Goal: Task Accomplishment & Management: Manage account settings

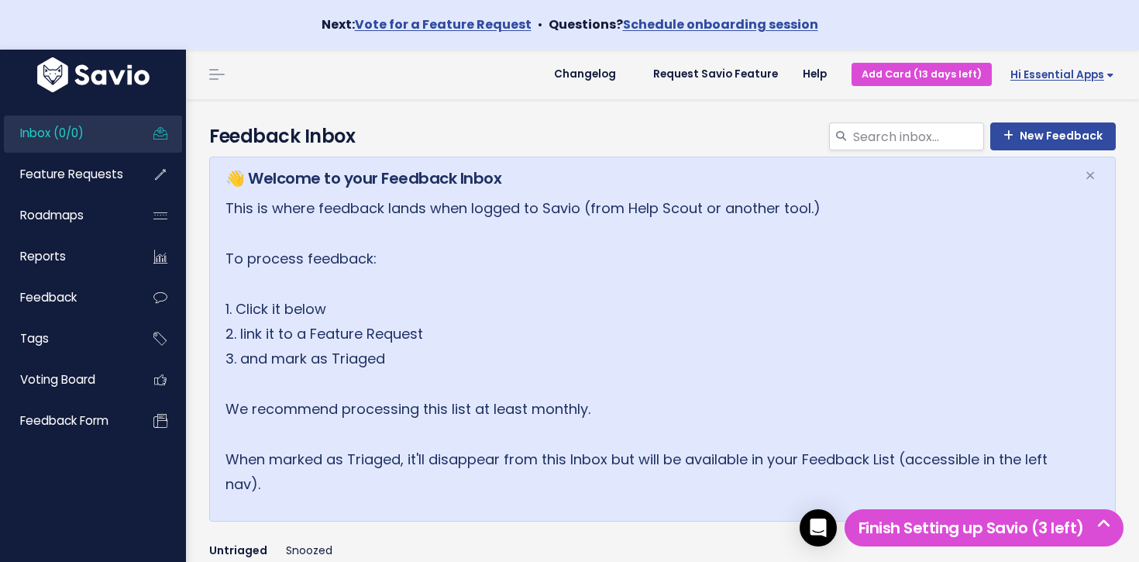
click at [1081, 80] on span "Hi Essential Apps" at bounding box center [1062, 75] width 104 height 12
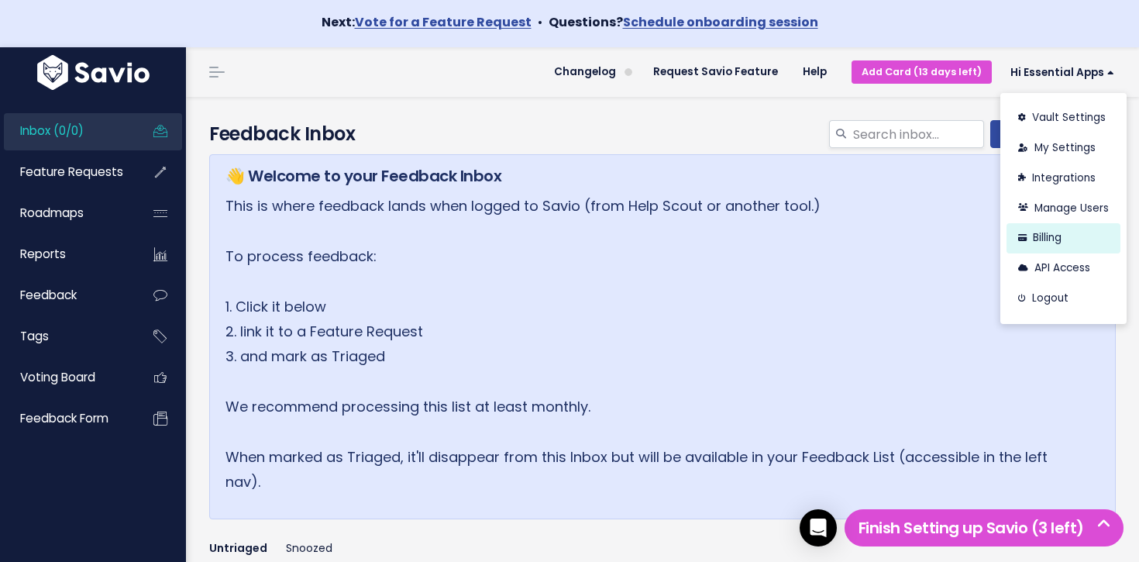
click at [1079, 237] on link "Billing" at bounding box center [1063, 238] width 114 height 30
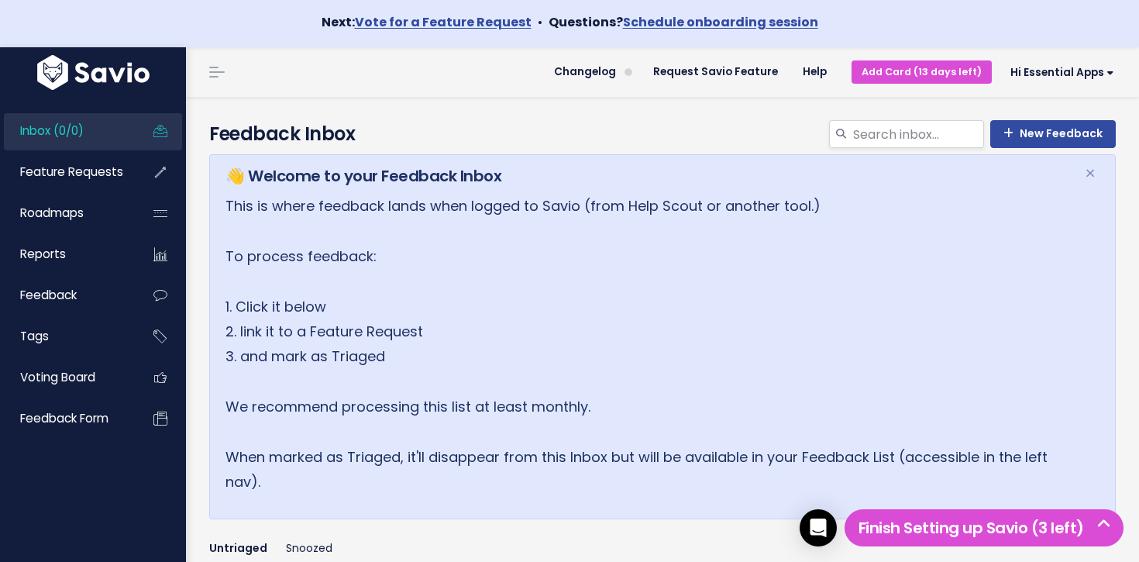
scroll to position [2, 0]
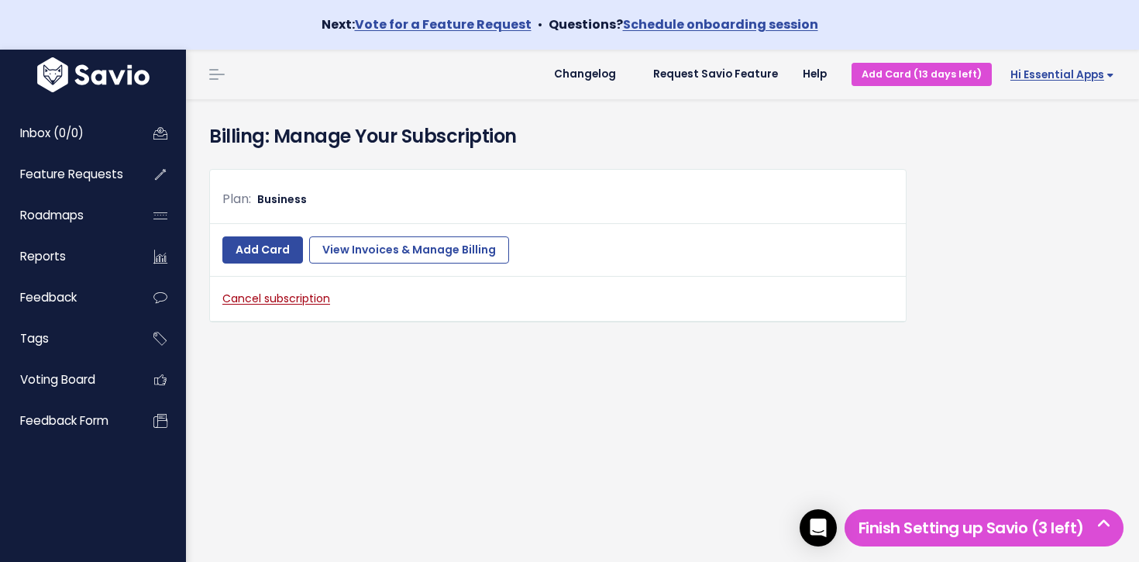
click at [1098, 72] on span "Hi Essential Apps" at bounding box center [1062, 75] width 104 height 12
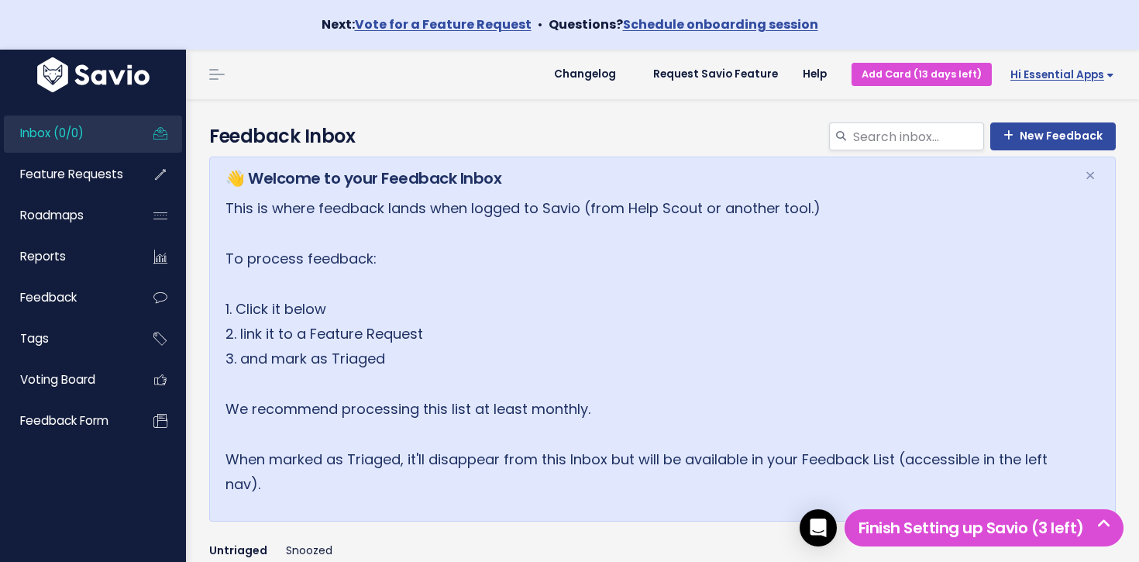
click at [1049, 71] on span "Hi Essential Apps" at bounding box center [1062, 75] width 104 height 12
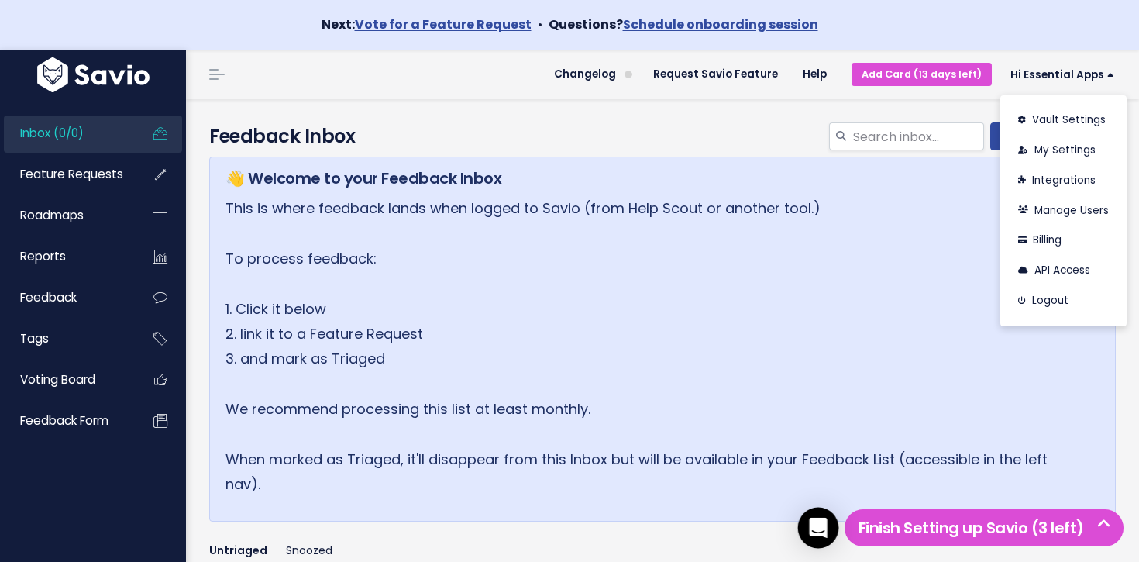
click at [820, 528] on icon "Open Intercom Messenger" at bounding box center [818, 527] width 18 height 20
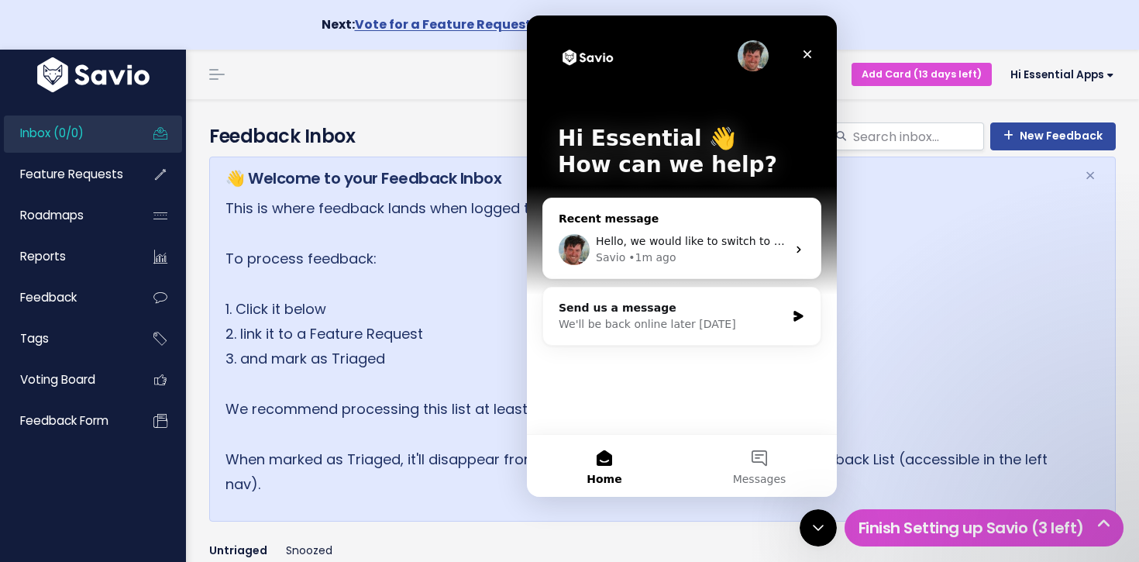
click at [699, 257] on div "Savio • 1m ago" at bounding box center [691, 257] width 191 height 16
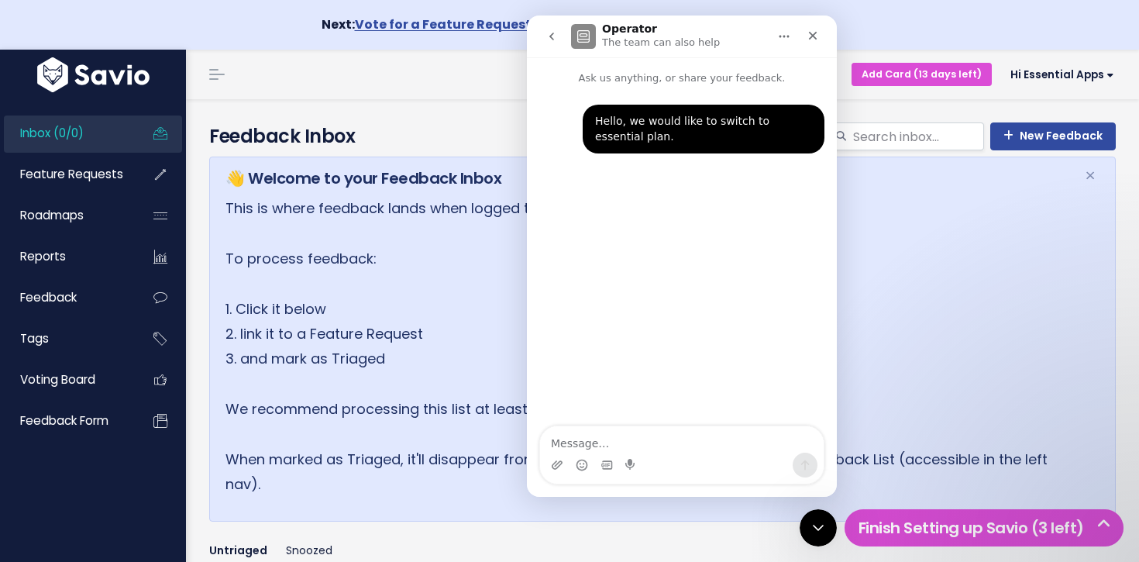
click at [923, 259] on p "This is where feedback lands when logged to Savio (from Help Scout or another t…" at bounding box center [645, 346] width 840 height 301
click at [1052, 72] on span "Hi Essential Apps" at bounding box center [1062, 75] width 104 height 12
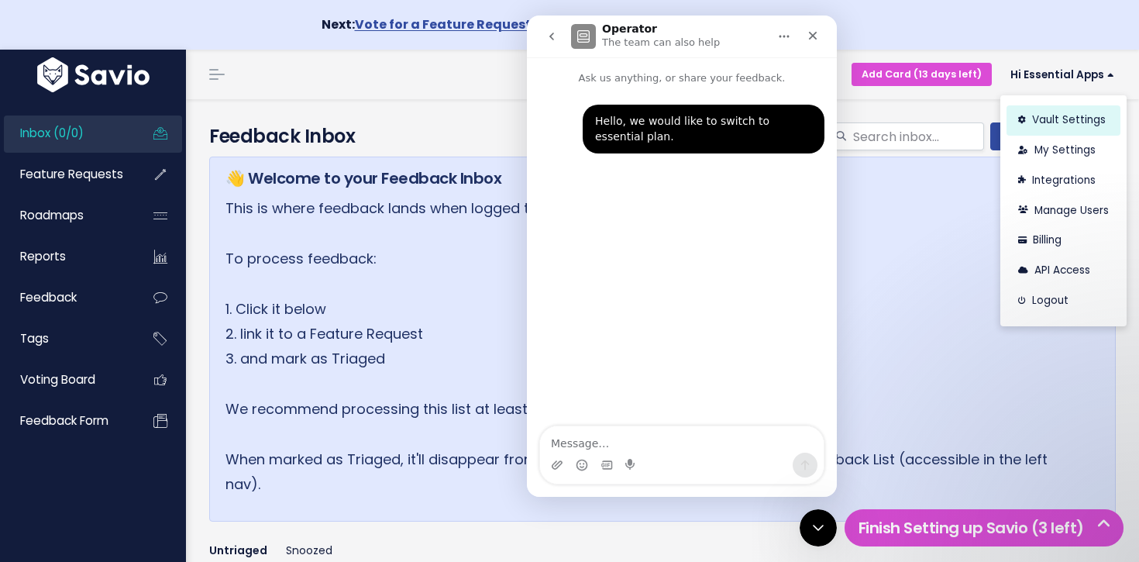
click at [1076, 121] on link "Vault Settings" at bounding box center [1063, 120] width 114 height 30
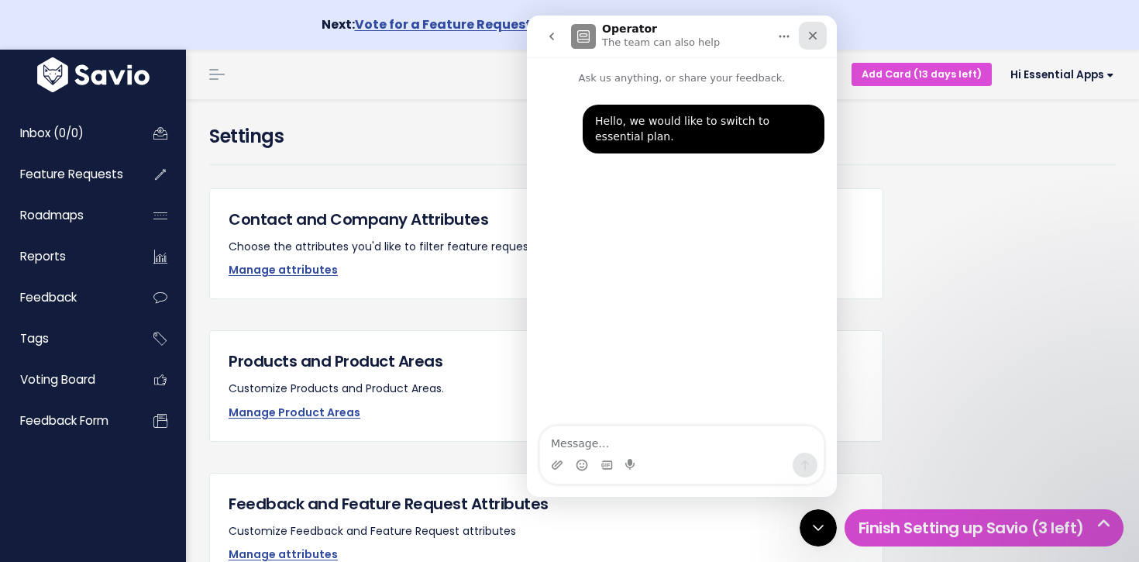
click at [808, 40] on icon "Close" at bounding box center [812, 35] width 12 height 12
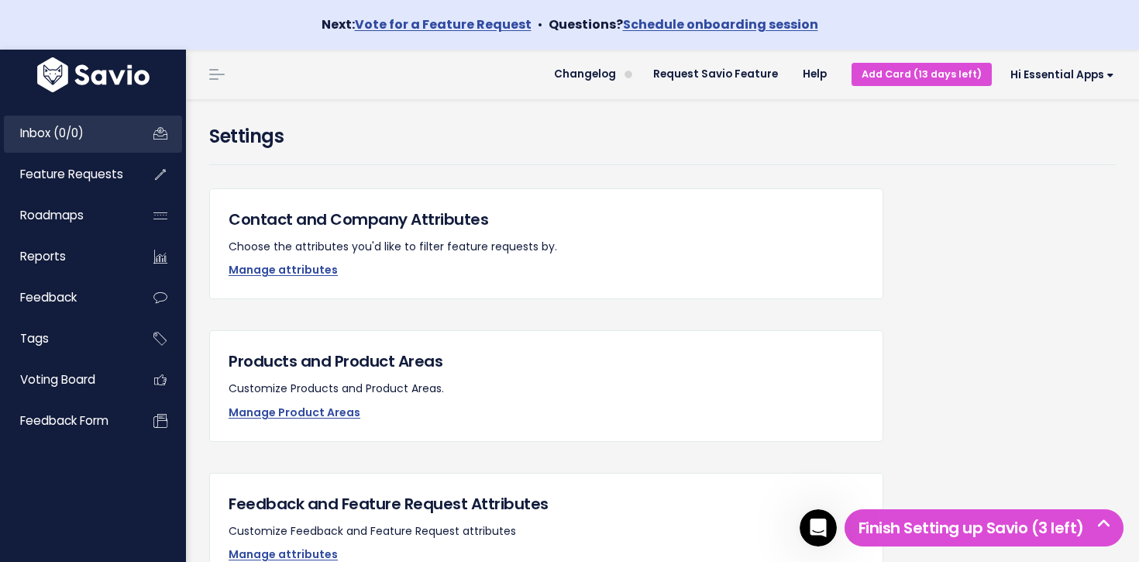
click at [56, 145] on link "Inbox (0/0)" at bounding box center [66, 133] width 125 height 36
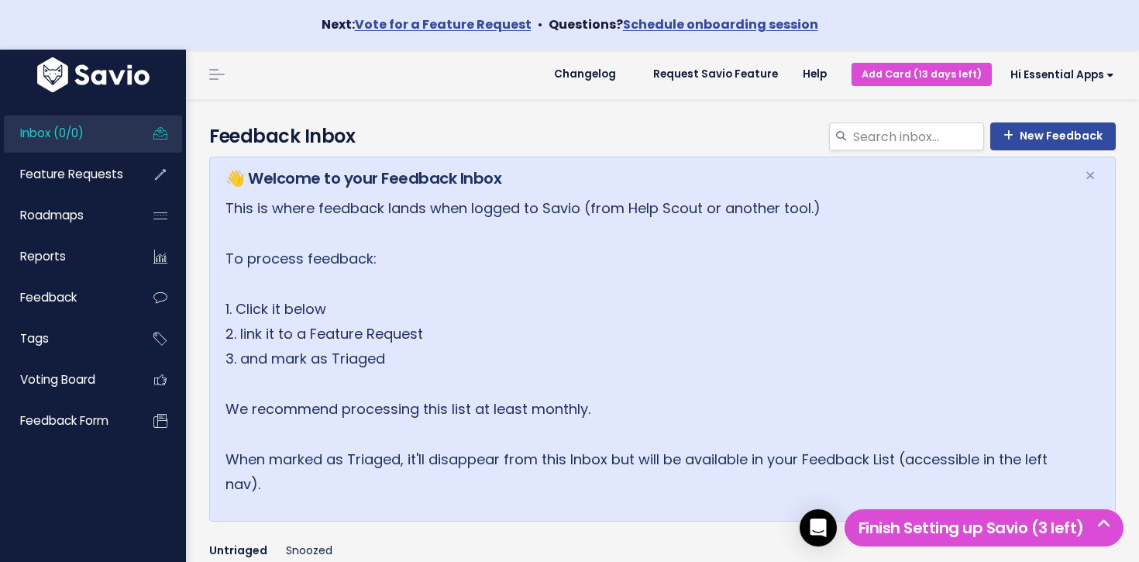
click at [77, 180] on span "Feature Requests" at bounding box center [71, 174] width 103 height 16
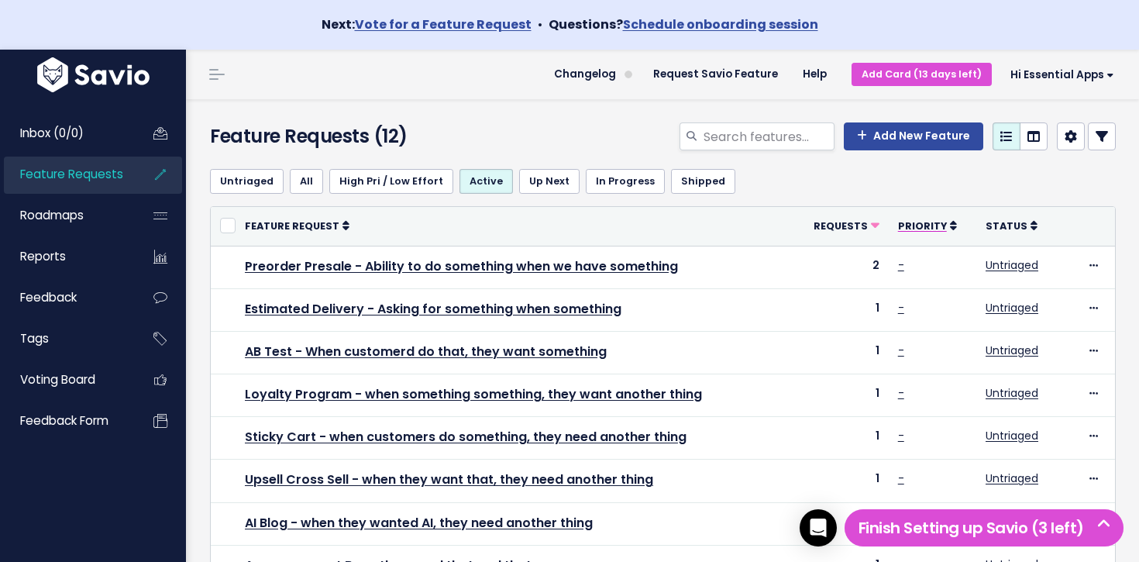
click at [950, 224] on icon at bounding box center [953, 225] width 7 height 11
click at [949, 225] on icon at bounding box center [951, 226] width 9 height 9
click at [1030, 224] on icon at bounding box center [1033, 225] width 7 height 11
click at [1030, 227] on icon at bounding box center [1034, 226] width 9 height 9
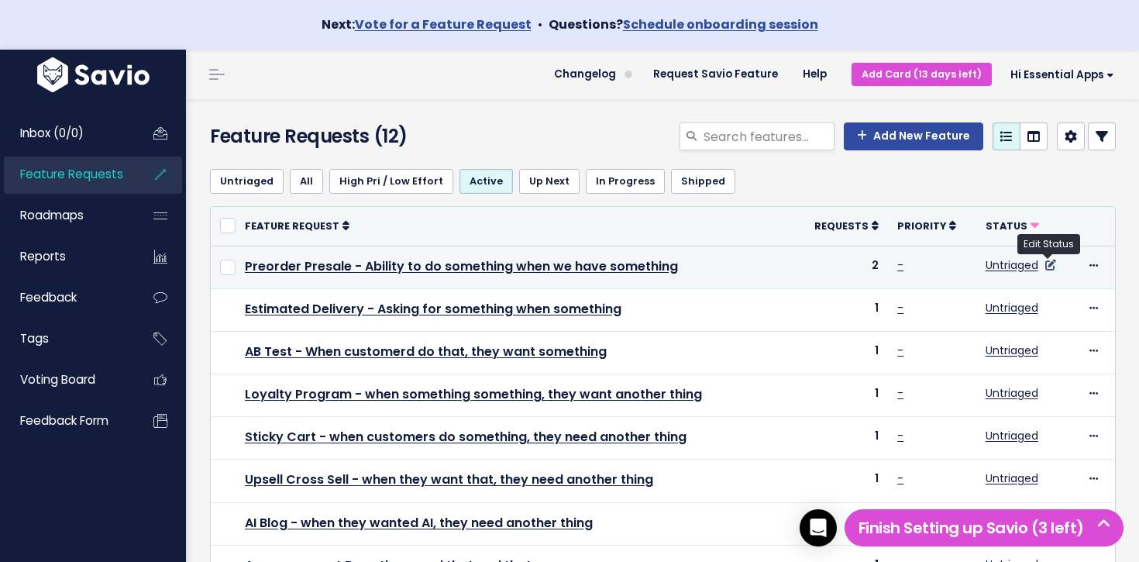
click at [1049, 263] on icon at bounding box center [1050, 264] width 11 height 11
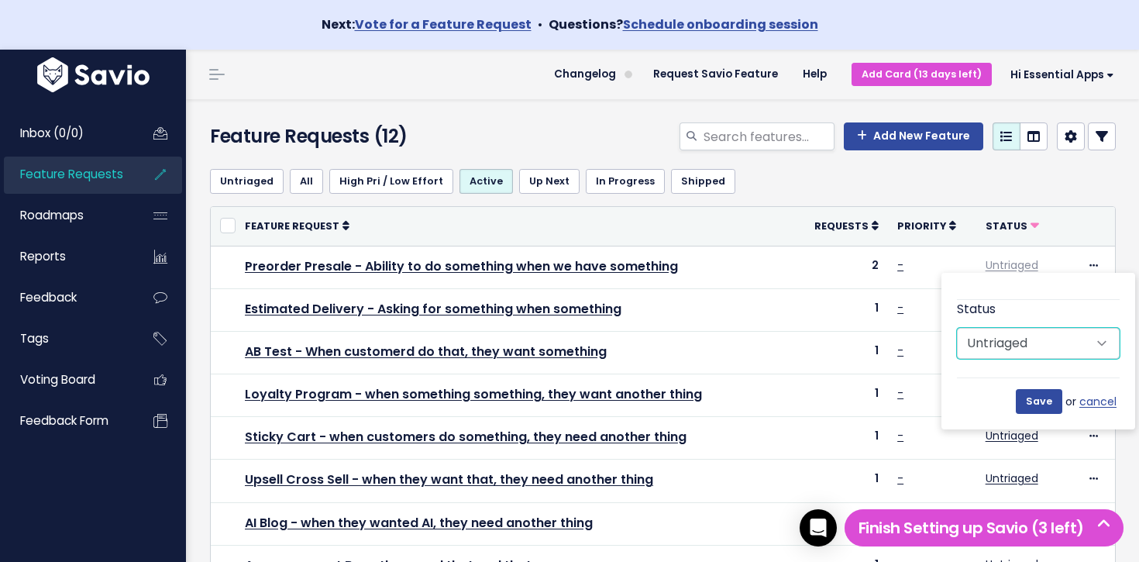
click at [1029, 338] on select "Untriaged Under Consideration Planned In Progress Shipped Closed Won't do" at bounding box center [1038, 343] width 163 height 31
click at [949, 229] on icon at bounding box center [952, 225] width 7 height 11
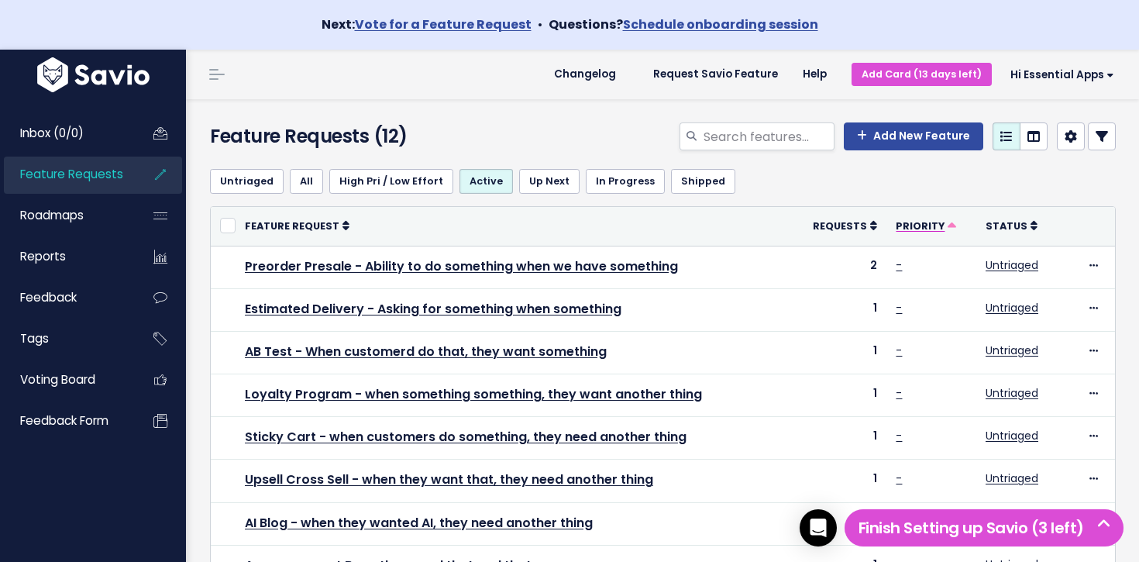
click at [949, 227] on icon at bounding box center [951, 226] width 9 height 9
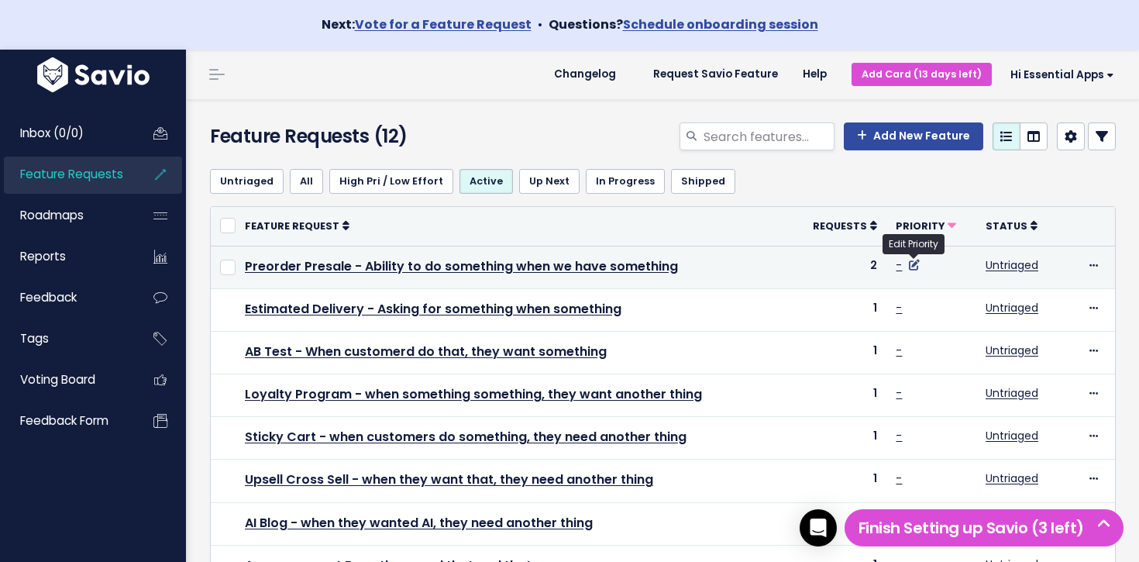
click at [916, 263] on icon at bounding box center [914, 264] width 11 height 11
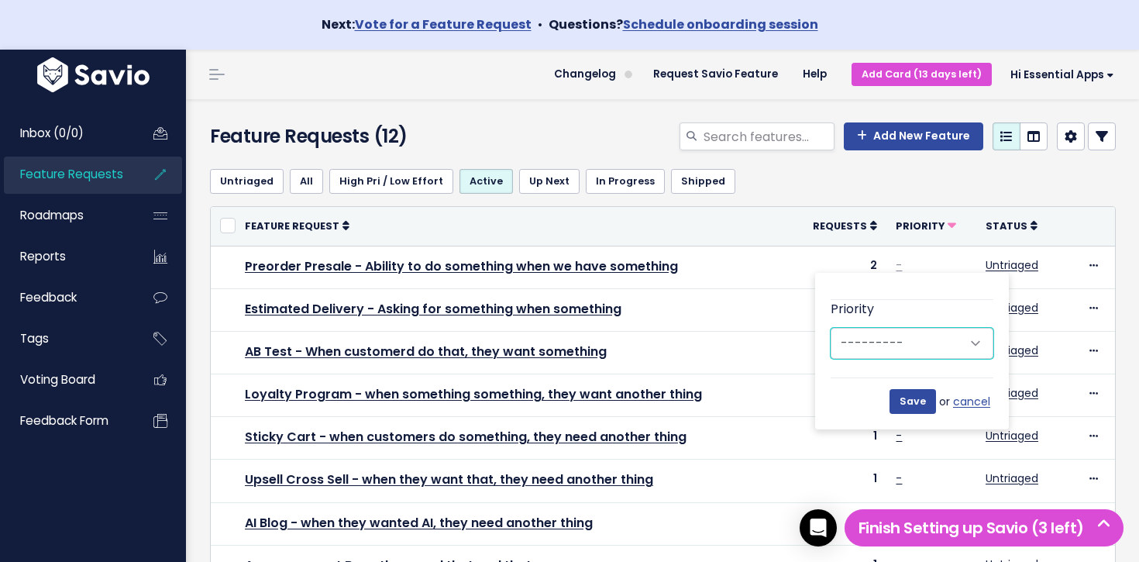
click at [930, 343] on select "--------- Low Medium High" at bounding box center [911, 343] width 163 height 31
click at [824, 192] on ul "Untriaged All High Pri / Low Effort Active Up Next In Progress Shipped" at bounding box center [662, 181] width 905 height 25
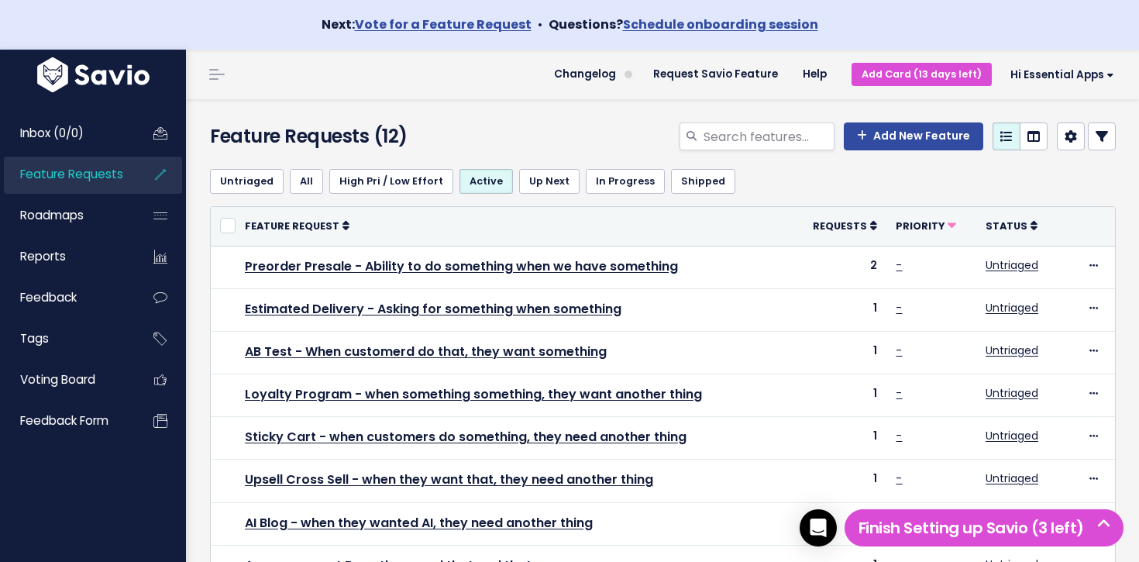
click at [112, 182] on span "Feature Requests" at bounding box center [71, 174] width 103 height 16
click at [709, 140] on input "search" at bounding box center [768, 136] width 132 height 28
type input "AB test"
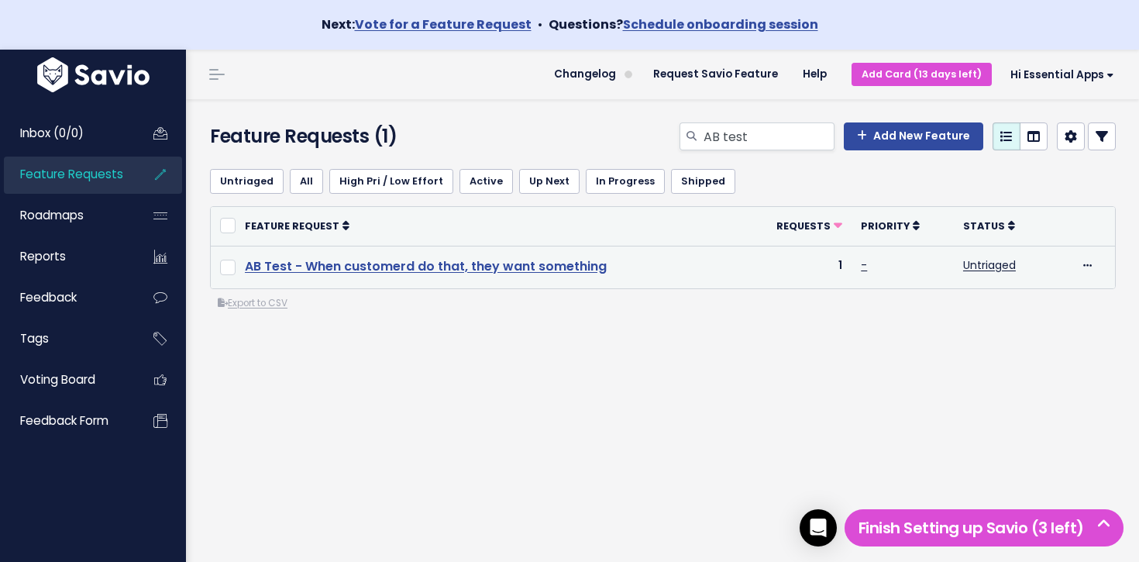
click at [434, 270] on link "AB Test - When customerd do that, they want something" at bounding box center [426, 266] width 362 height 18
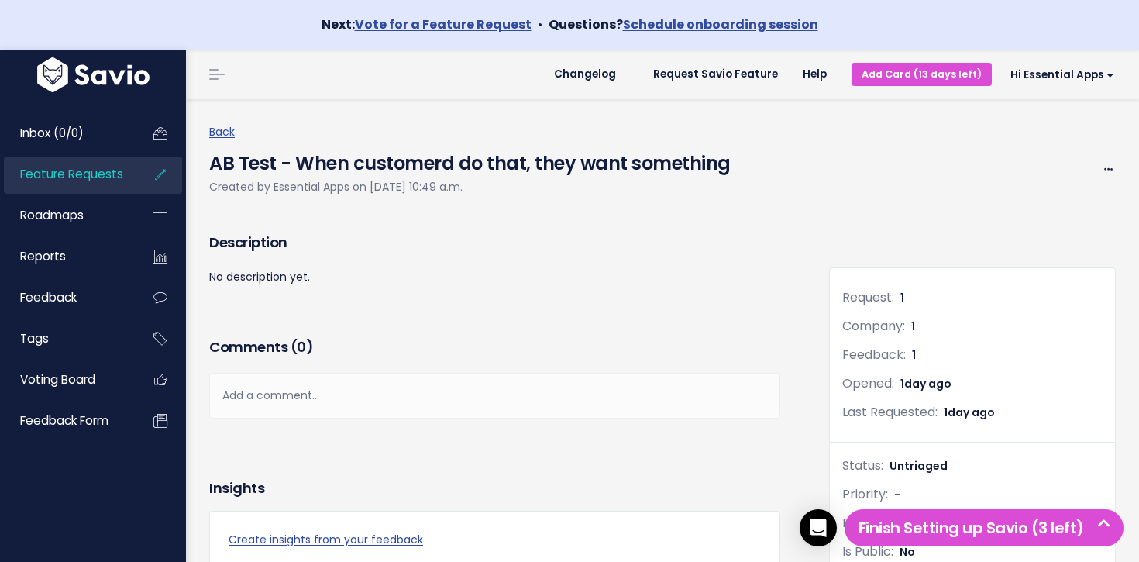
scroll to position [402, 0]
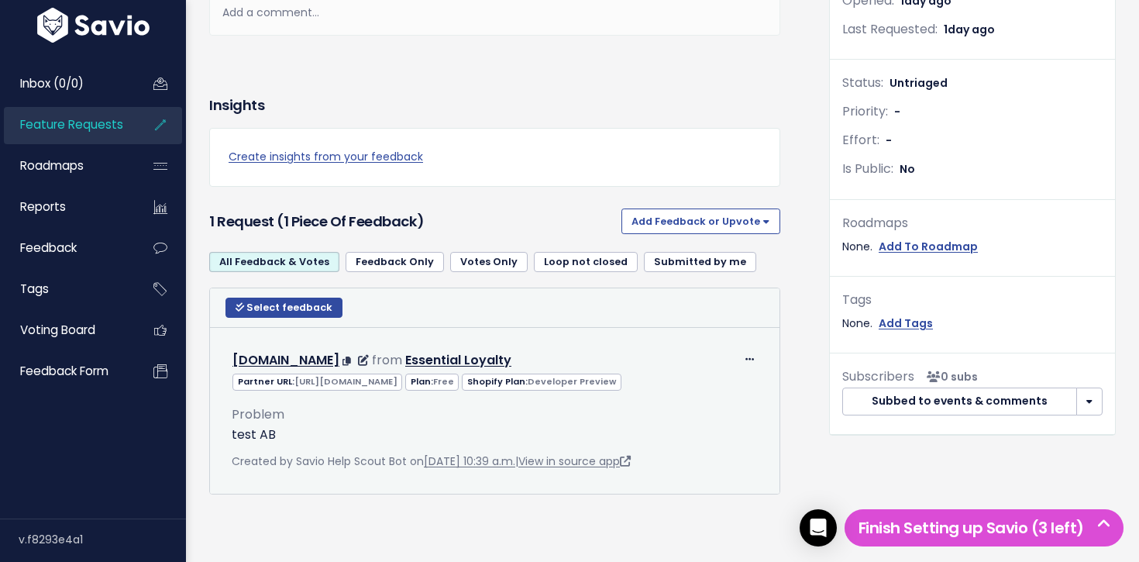
drag, startPoint x: 256, startPoint y: 359, endPoint x: 470, endPoint y: 369, distance: 214.8
click at [402, 373] on span "Partner URL: [URL][DOMAIN_NAME]" at bounding box center [317, 381] width 170 height 16
drag, startPoint x: 470, startPoint y: 369, endPoint x: 506, endPoint y: 361, distance: 36.6
click at [402, 373] on span "Partner URL: https://partners.shopify.com/2314587/stores/95139889417" at bounding box center [317, 381] width 170 height 16
drag, startPoint x: 553, startPoint y: 361, endPoint x: 321, endPoint y: 363, distance: 232.4
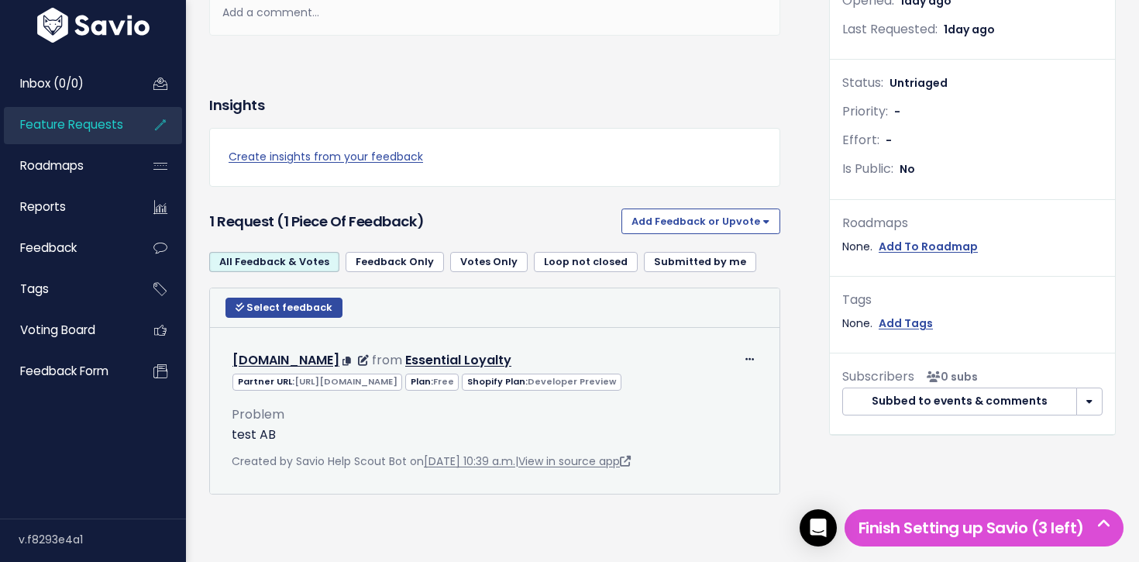
click at [235, 373] on span "Partner URL: https://partners.shopify.com/2314587/stores/95139889417" at bounding box center [317, 381] width 170 height 16
drag, startPoint x: 565, startPoint y: 363, endPoint x: 604, endPoint y: 365, distance: 39.6
click at [459, 373] on span "Plan: Free" at bounding box center [431, 381] width 53 height 16
drag, startPoint x: 380, startPoint y: 381, endPoint x: 240, endPoint y: 379, distance: 140.2
click at [223, 382] on div "Partner URL: https://partners.shopify.com/2314587/stores/95139889417 Plan: Free…" at bounding box center [494, 380] width 549 height 19
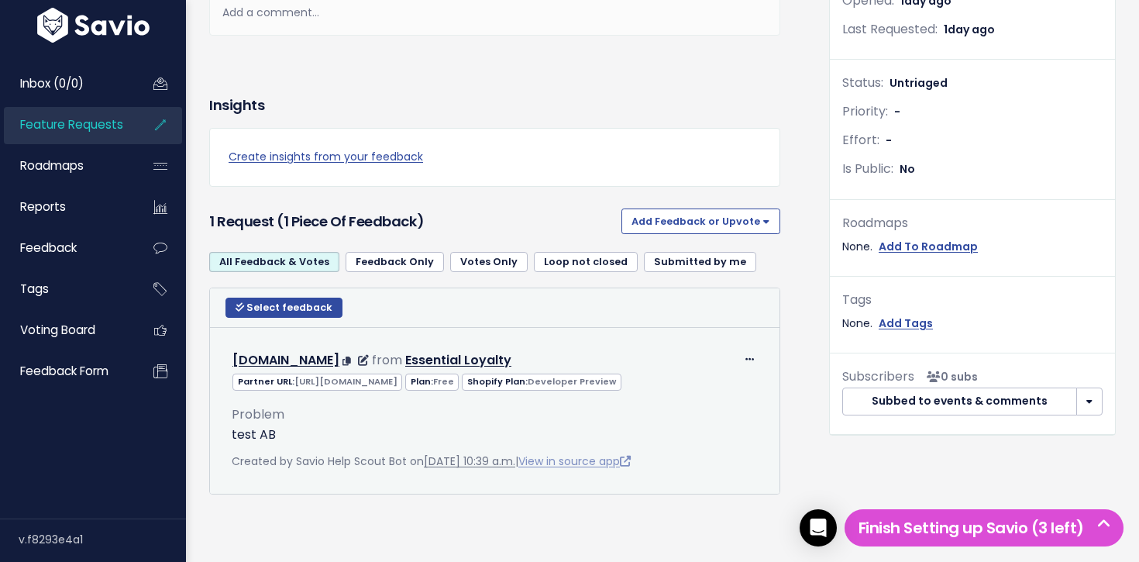
click at [606, 462] on link "View in source app" at bounding box center [574, 460] width 112 height 15
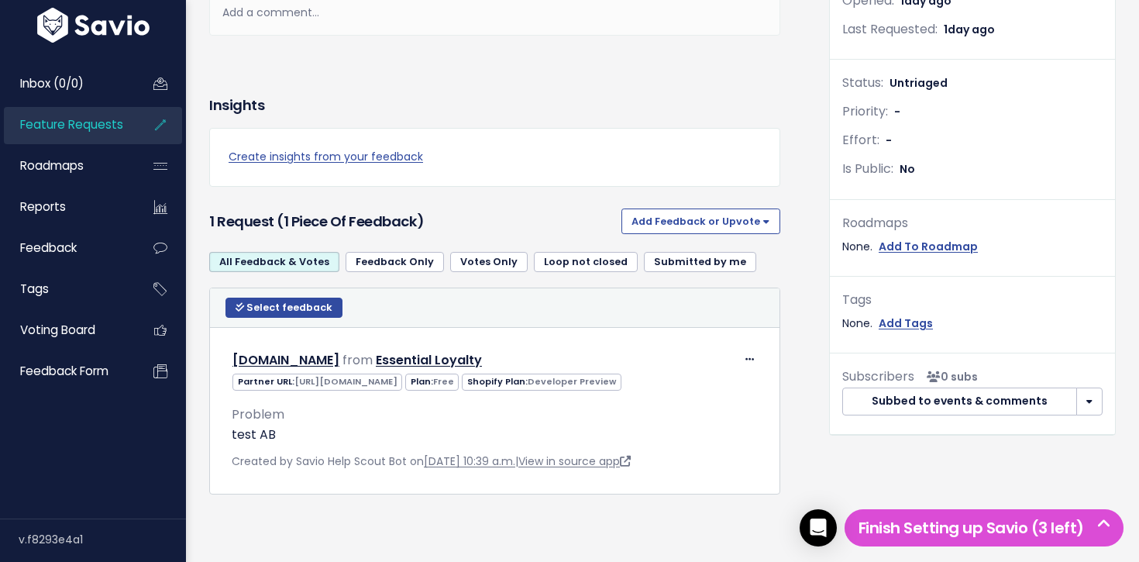
click at [631, 297] on div "Select feedback Select action Compose Email to 0 Contacts Copy 0 Emails to Clip…" at bounding box center [495, 307] width 562 height 20
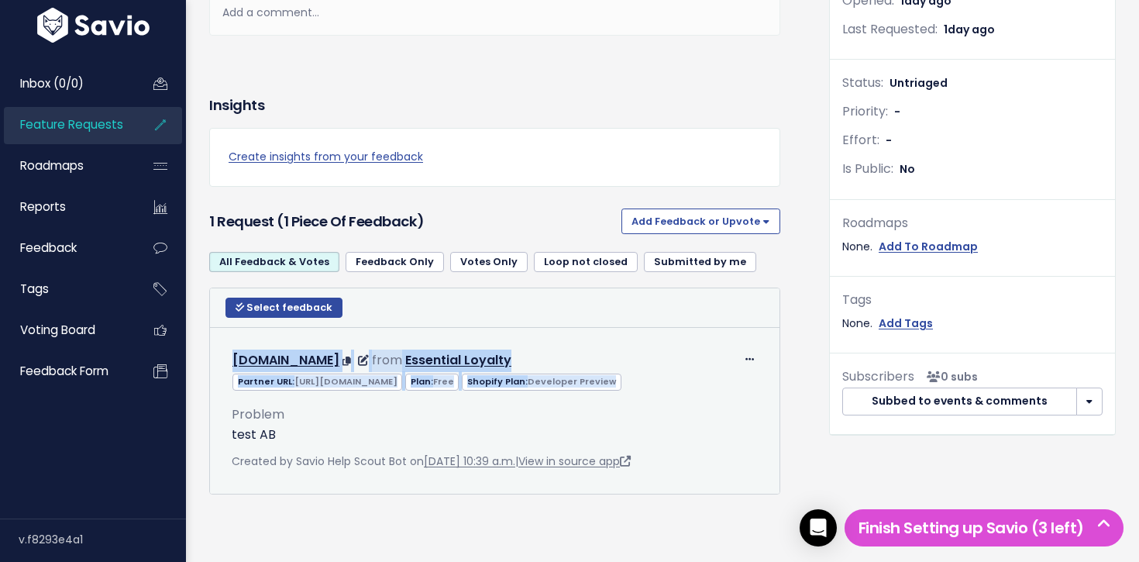
drag, startPoint x: 397, startPoint y: 312, endPoint x: 718, endPoint y: 386, distance: 329.8
click at [714, 385] on td "Edit Return to Inbox Delete zydrunas-test-store2.myshopify.com from Essential L…" at bounding box center [494, 410] width 569 height 166
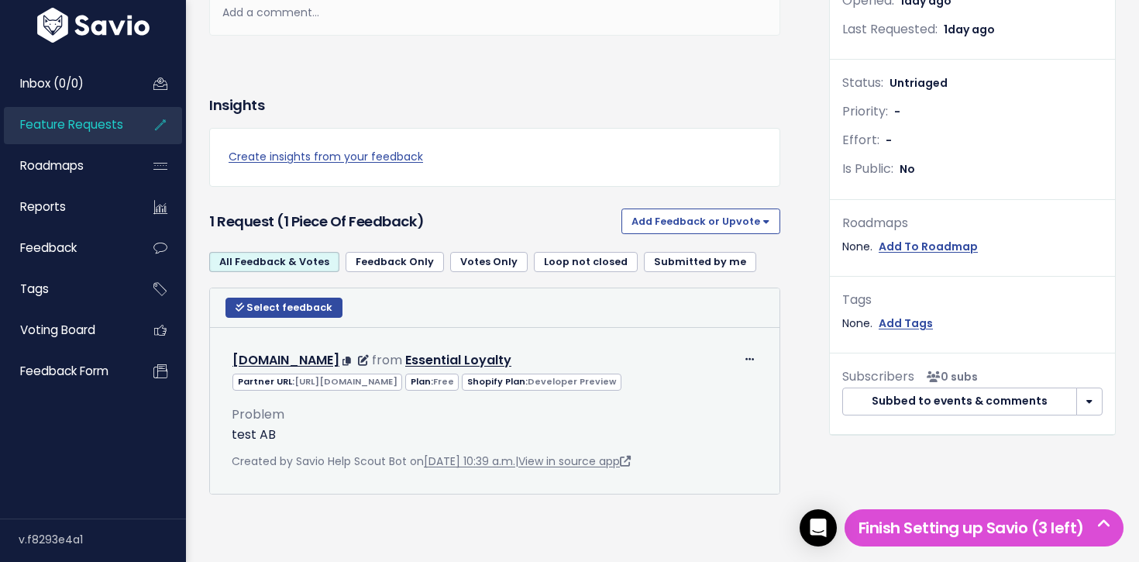
click at [720, 386] on div "Partner URL: https://partners.shopify.com/2314587/stores/95139889417 Plan: Free…" at bounding box center [494, 380] width 549 height 19
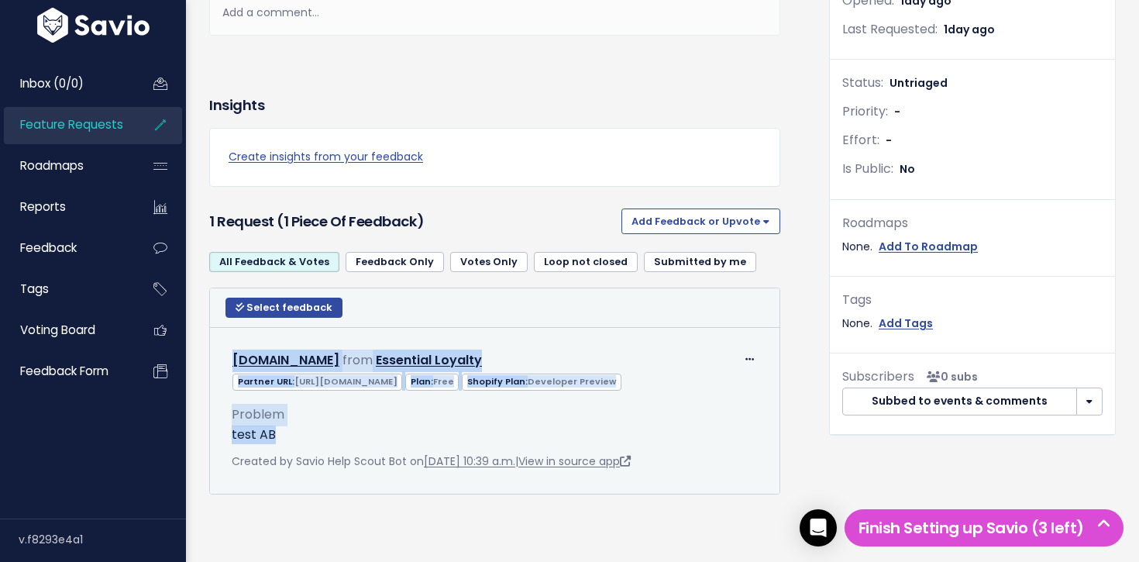
drag, startPoint x: 710, startPoint y: 390, endPoint x: 776, endPoint y: 452, distance: 90.9
click at [775, 452] on table "Select feedback Select action Compose Email to 0 Contacts Copy 0 Emails to Clip…" at bounding box center [494, 390] width 569 height 205
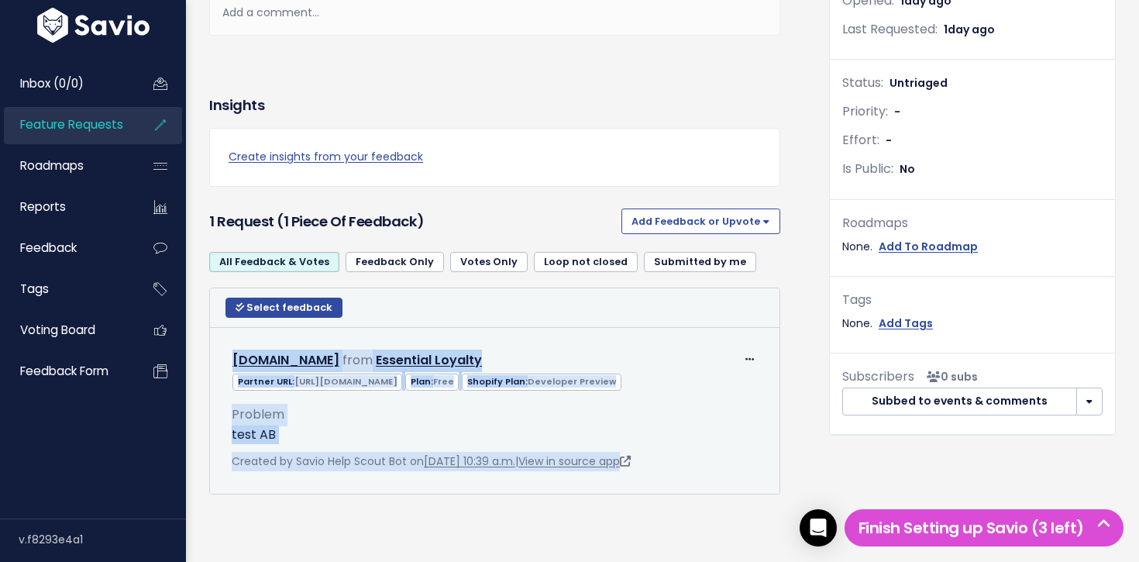
click at [776, 452] on td "Edit Return to Inbox Delete zydrunas-test-store2.myshopify.com from Essential L…" at bounding box center [494, 410] width 569 height 166
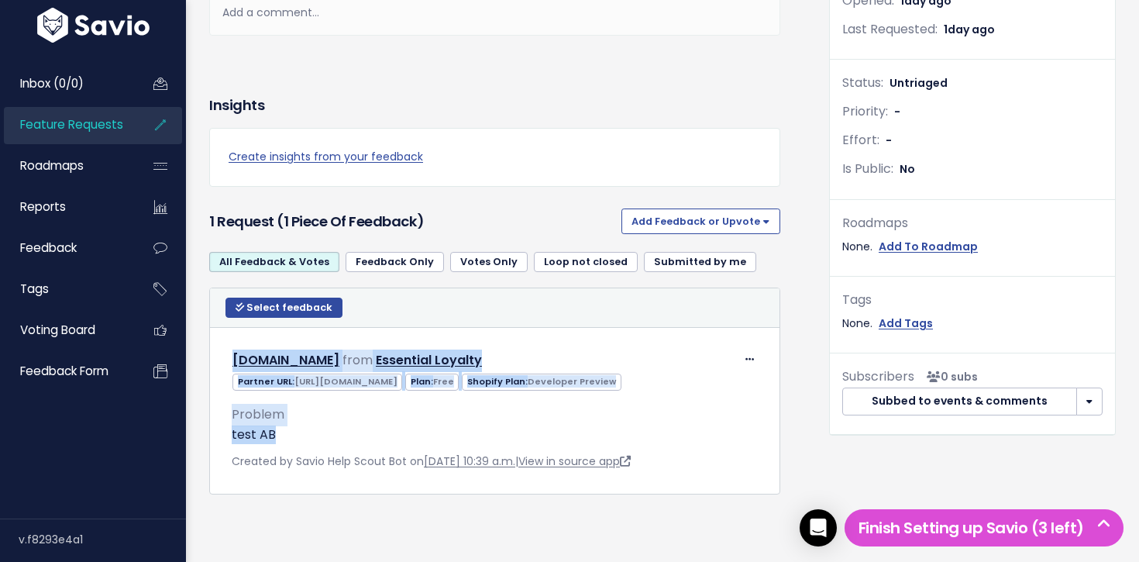
drag, startPoint x: 658, startPoint y: 354, endPoint x: 596, endPoint y: 288, distance: 90.4
click at [596, 288] on table "Select feedback Select action Compose Email to 0 Contacts Copy 0 Emails to Clip…" at bounding box center [494, 390] width 569 height 205
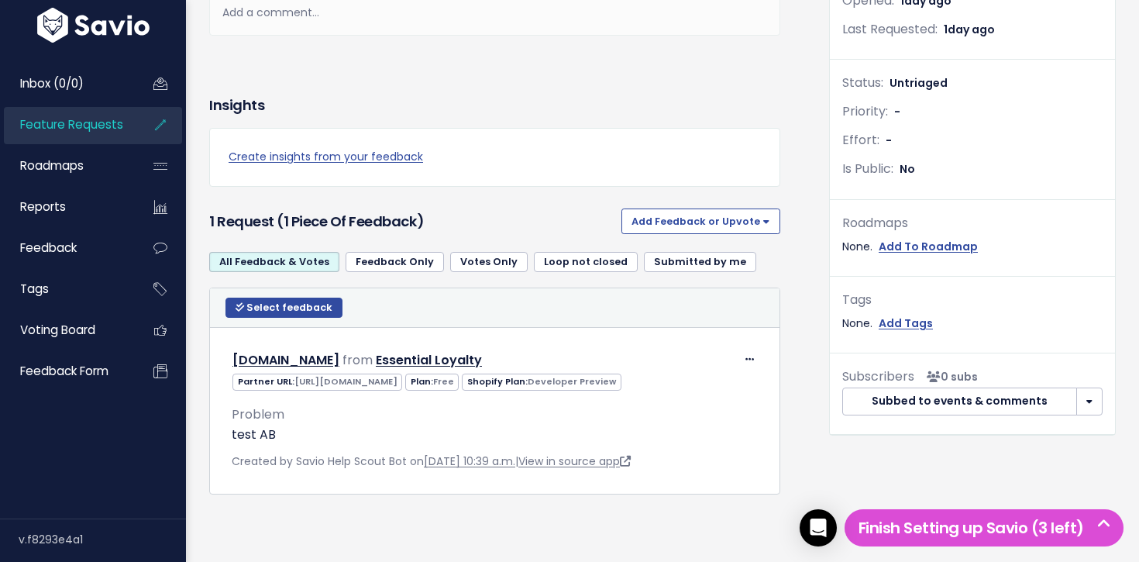
drag, startPoint x: 596, startPoint y: 288, endPoint x: 609, endPoint y: 295, distance: 14.2
click at [596, 297] on div "Select feedback Select action Compose Email to 0 Contacts Copy 0 Emails to Clip…" at bounding box center [495, 307] width 562 height 20
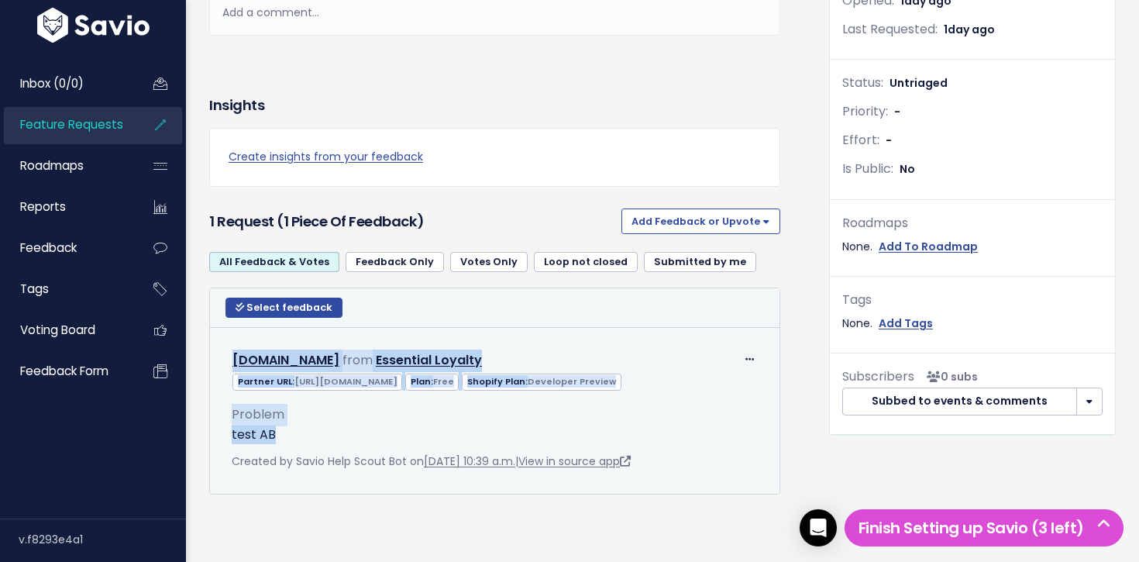
drag, startPoint x: 609, startPoint y: 295, endPoint x: 776, endPoint y: 440, distance: 221.3
click at [775, 439] on table "Select feedback Select action Compose Email to 0 Contacts Copy 0 Emails to Clip…" at bounding box center [494, 390] width 569 height 205
click at [776, 440] on td "Edit Return to Inbox Delete zydrunas-test-store2.myshopify.com from Essential L…" at bounding box center [494, 410] width 569 height 166
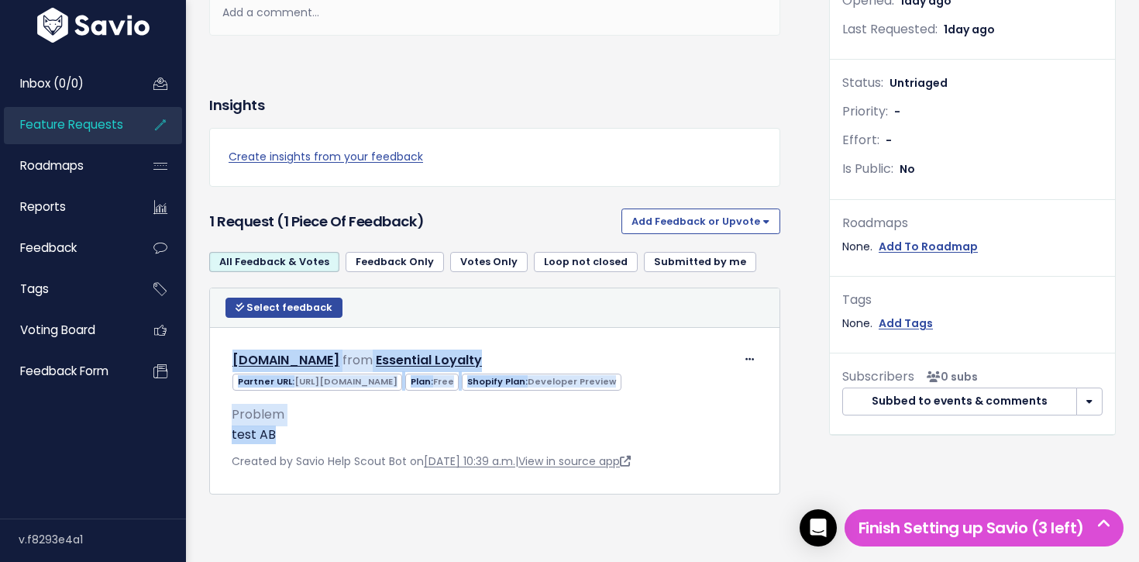
drag, startPoint x: 718, startPoint y: 388, endPoint x: 601, endPoint y: 277, distance: 161.1
click at [601, 288] on table "Select feedback Select action Compose Email to 0 Contacts Copy 0 Emails to Clip…" at bounding box center [494, 390] width 569 height 205
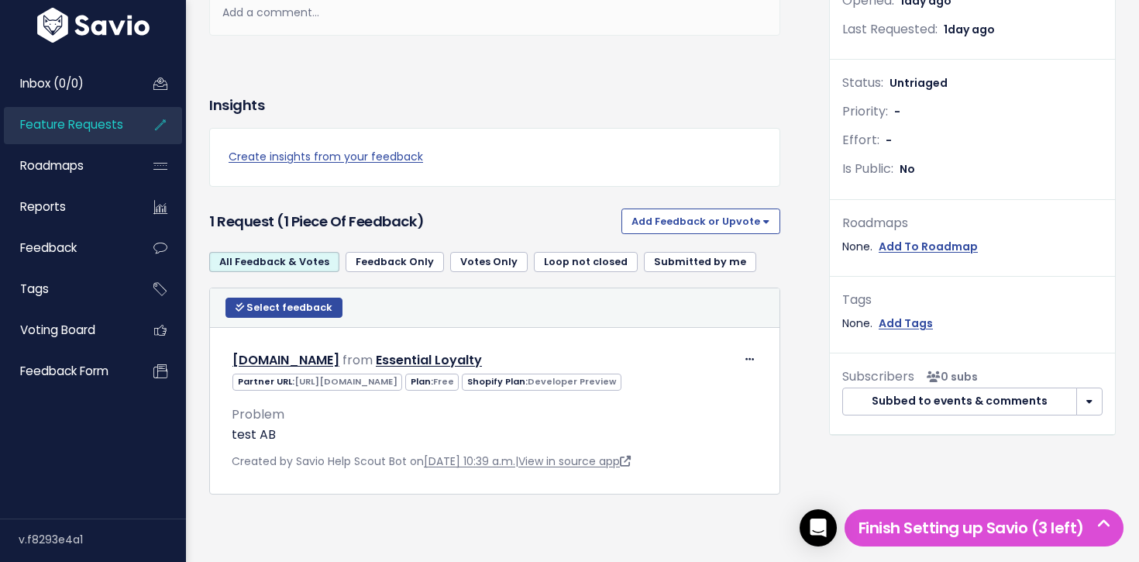
click at [601, 288] on th "Select feedback Select action Compose Email to 0 Contacts Copy 0 Emails to Clip…" at bounding box center [494, 308] width 569 height 40
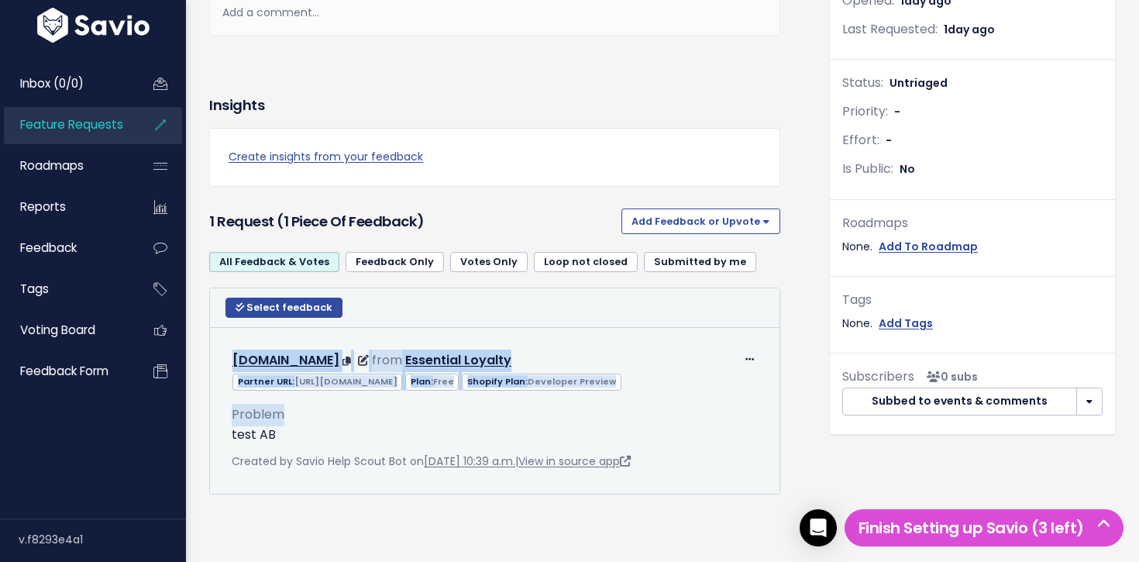
drag, startPoint x: 601, startPoint y: 277, endPoint x: 740, endPoint y: 431, distance: 206.7
click at [737, 428] on table "Select feedback Select action Compose Email to 0 Contacts Copy 0 Emails to Clip…" at bounding box center [494, 390] width 569 height 205
click at [740, 431] on p "test AB" at bounding box center [495, 434] width 526 height 19
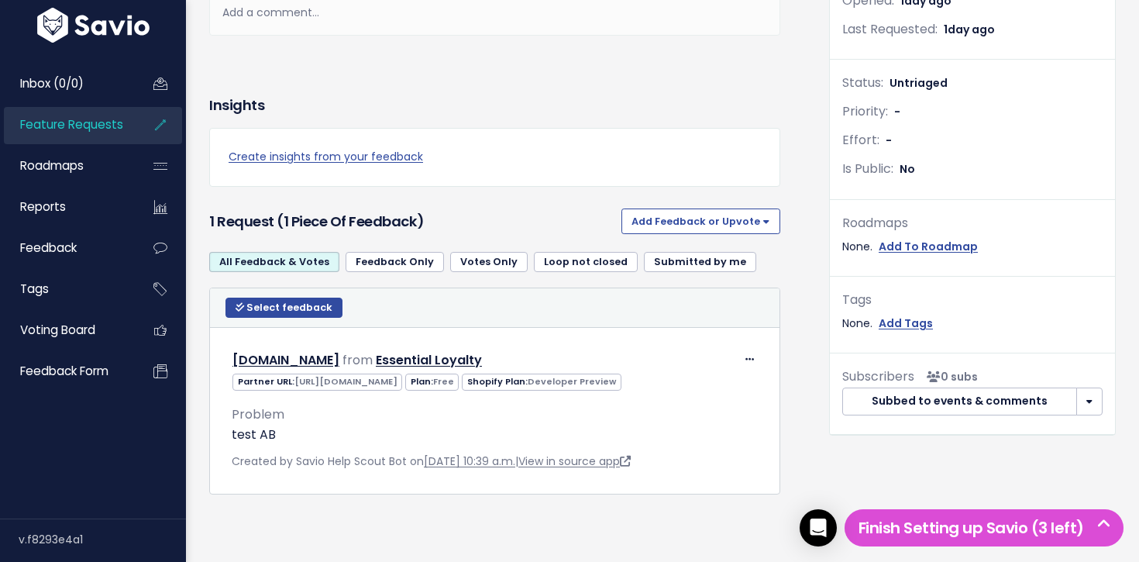
scroll to position [0, 0]
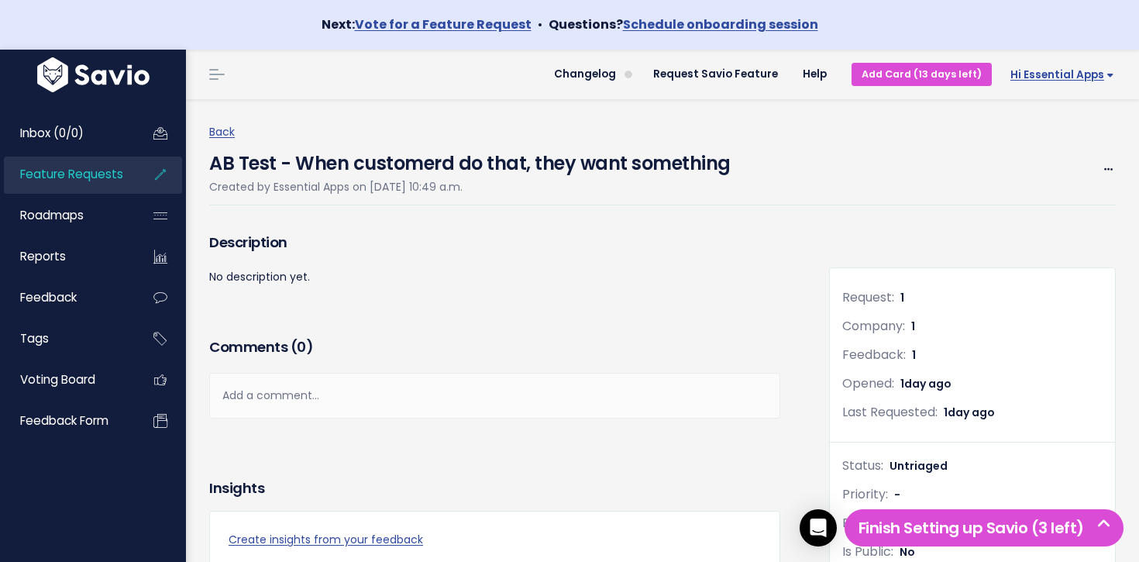
click at [1053, 69] on span "Hi Essential Apps" at bounding box center [1062, 75] width 104 height 12
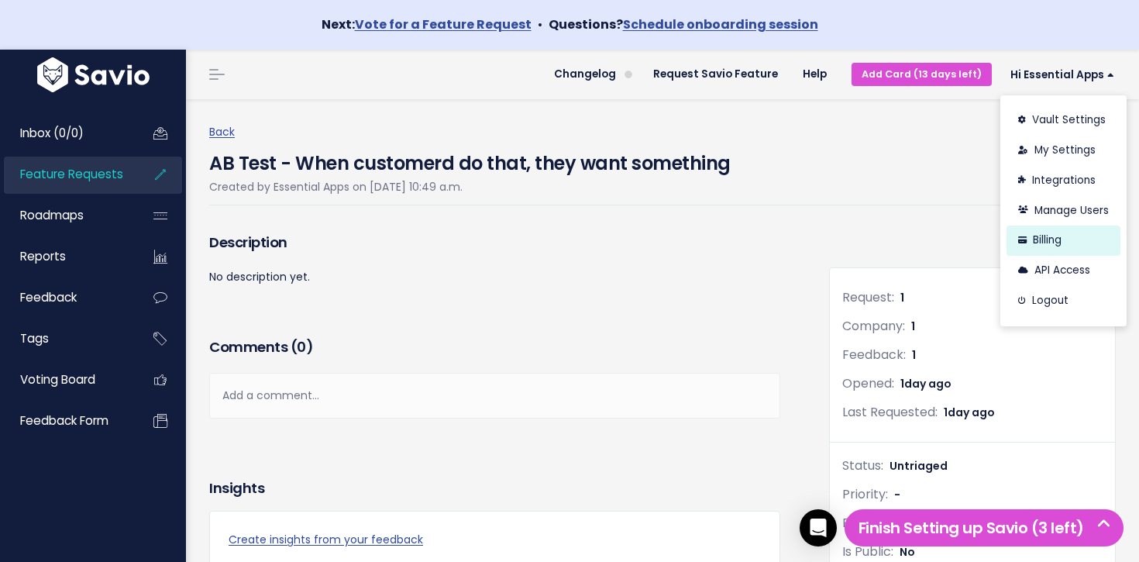
click at [1074, 230] on link "Billing" at bounding box center [1063, 240] width 114 height 30
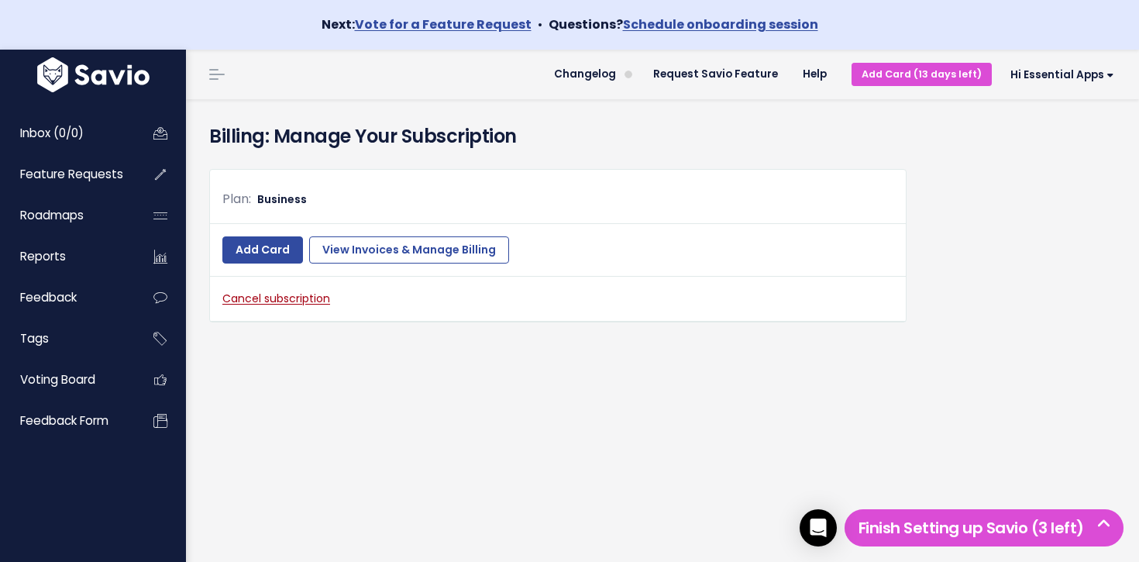
click at [301, 288] on div "Plan: Business Add Card View Invoices & Manage Billing Cancel subscription" at bounding box center [557, 245] width 697 height 153
click at [301, 295] on link "Cancel subscription" at bounding box center [276, 297] width 108 height 15
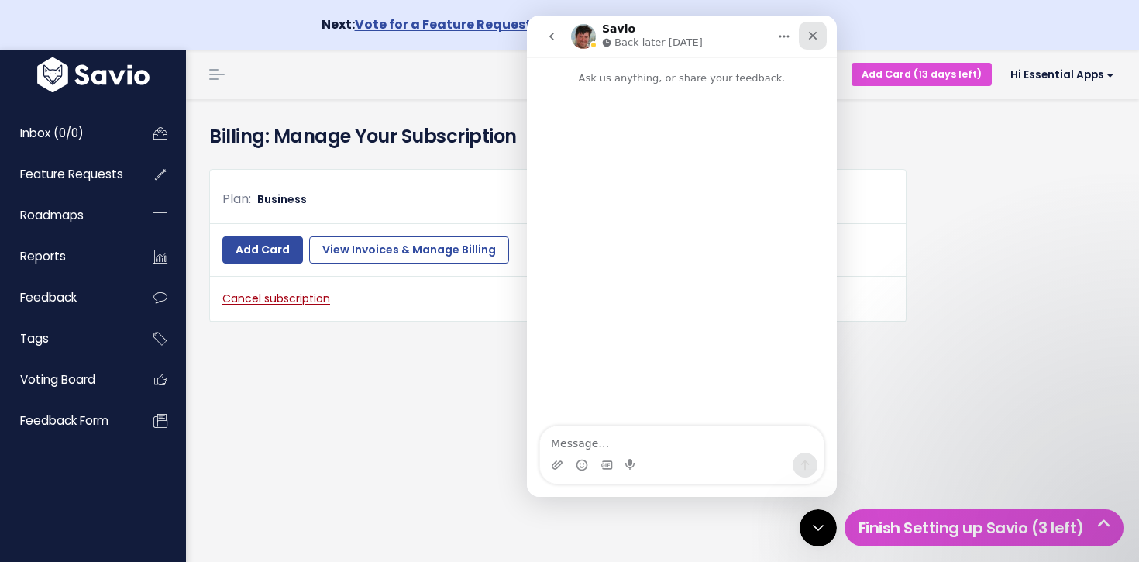
click at [819, 36] on div "Close" at bounding box center [813, 36] width 28 height 28
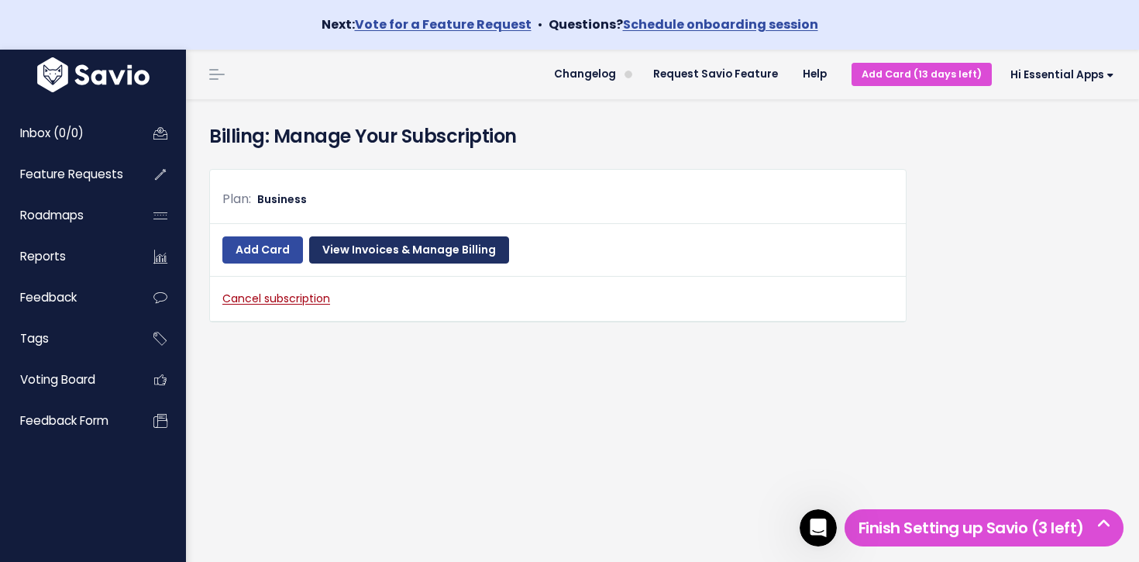
click at [409, 256] on link "View Invoices & Manage Billing" at bounding box center [409, 250] width 200 height 28
